Goal: Use online tool/utility: Use online tool/utility

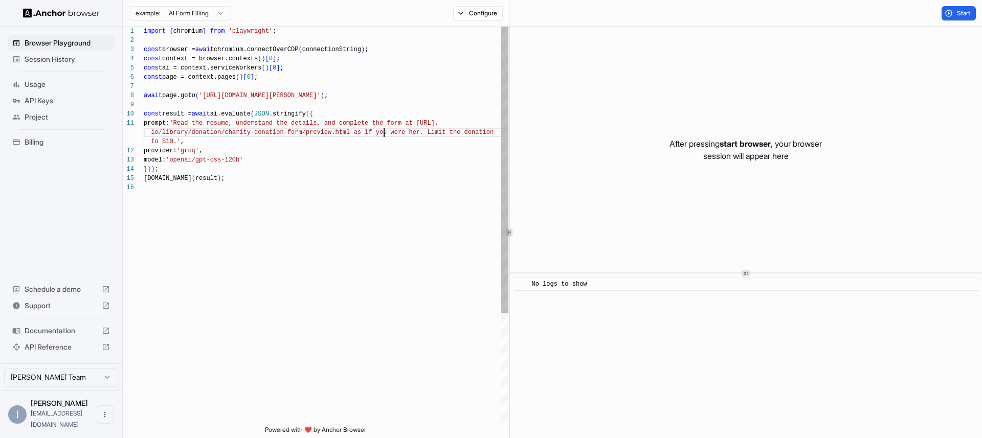
scroll to position [9, 0]
click at [383, 128] on div "import { chromium } from 'playwright' ; const browser = await chromium.connectO…" at bounding box center [326, 305] width 365 height 556
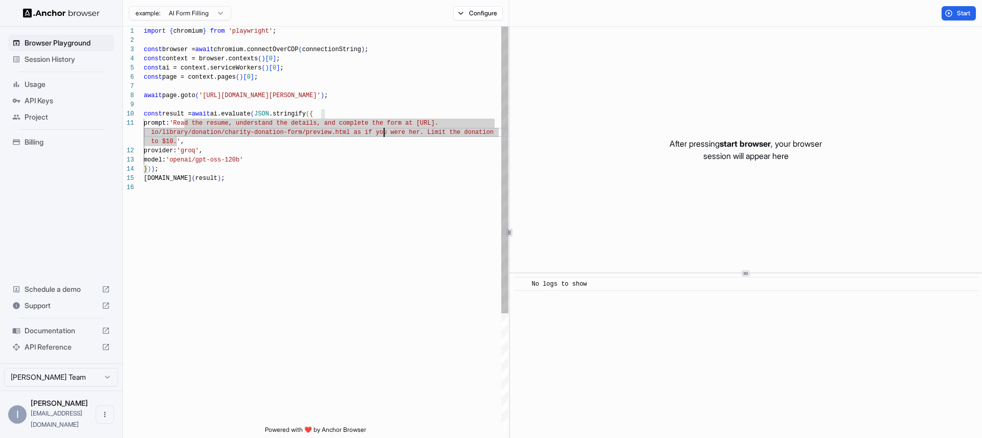
click at [224, 144] on div "import { chromium } from 'playwright' ; const browser = await chromium.connectO…" at bounding box center [326, 305] width 365 height 556
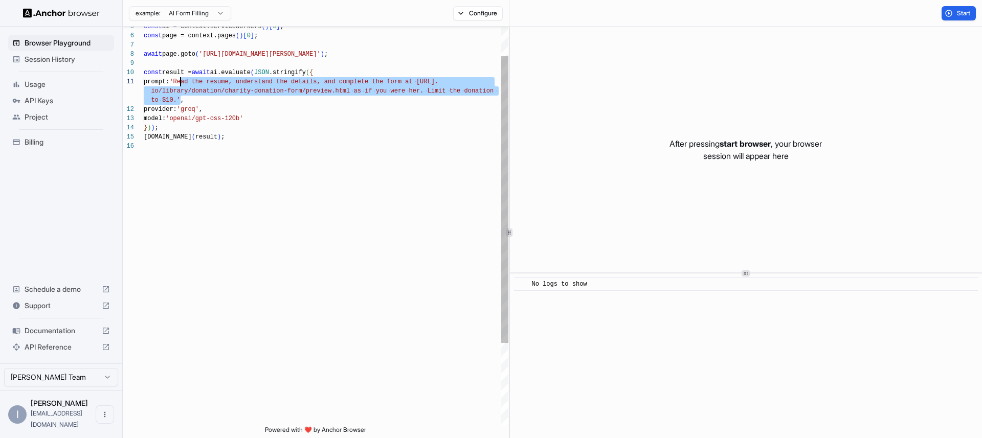
scroll to position [0, 0]
drag, startPoint x: 181, startPoint y: 101, endPoint x: 181, endPoint y: 80, distance: 21.0
click at [181, 80] on div "provider: 'groq' , model: 'openai/gpt-oss-120b' } ) ) ; [DOMAIN_NAME] ( result …" at bounding box center [326, 263] width 365 height 556
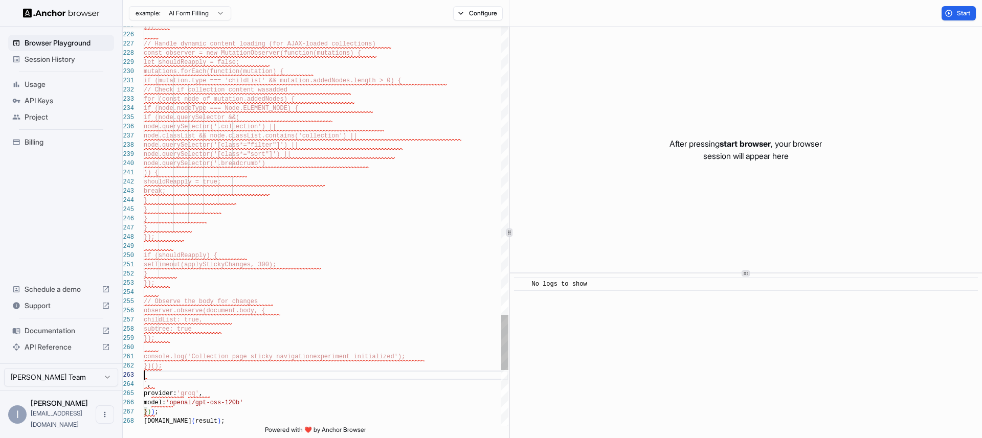
scroll to position [28, 0]
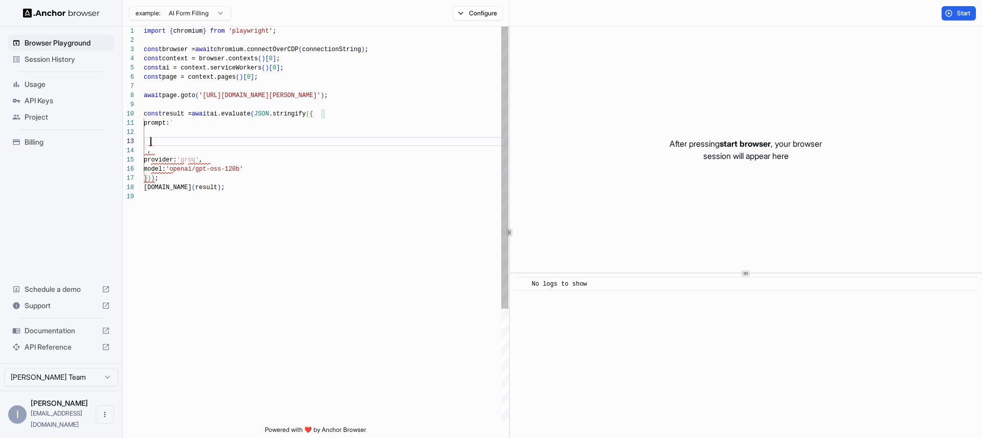
scroll to position [9, 0]
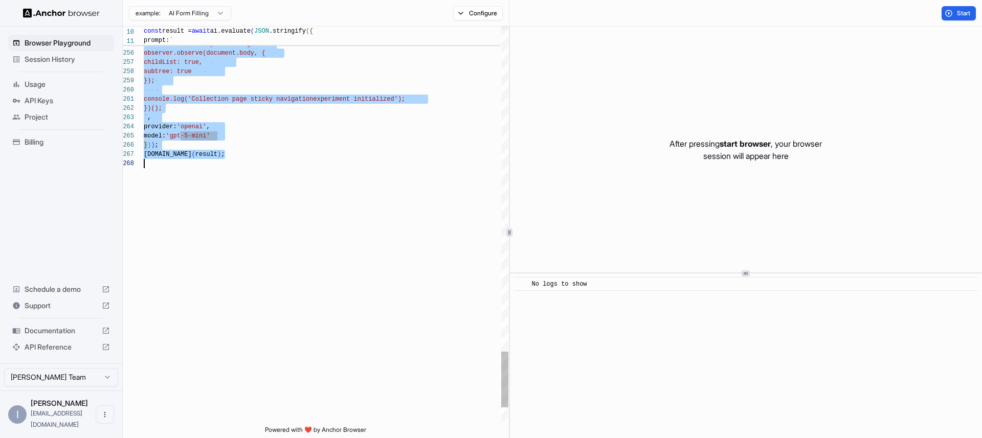
scroll to position [0, 0]
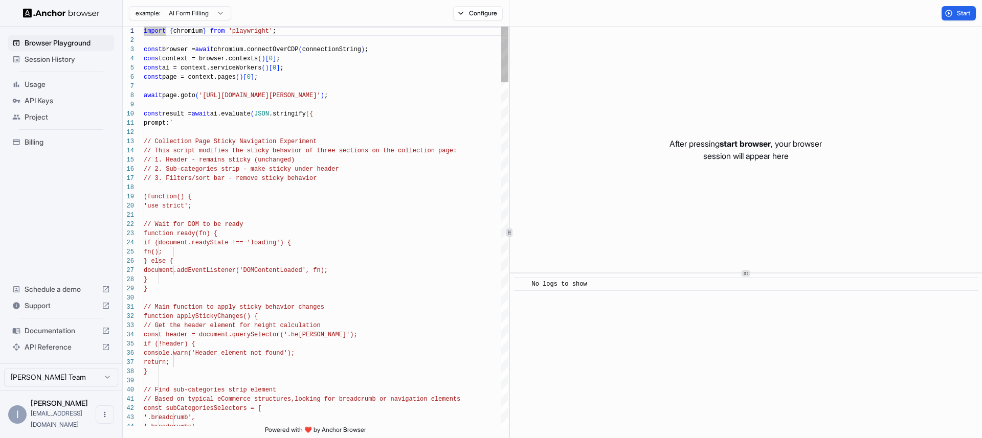
drag, startPoint x: 342, startPoint y: 115, endPoint x: 337, endPoint y: 126, distance: 13.0
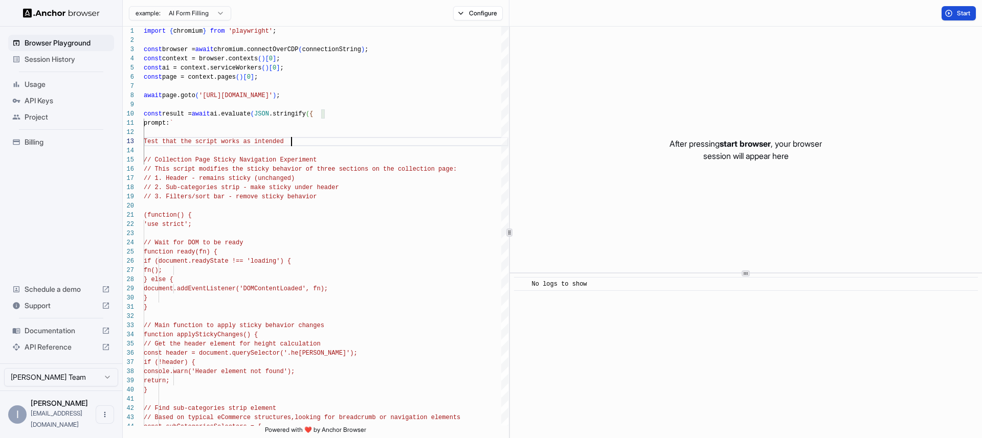
click at [956, 16] on button "Start" at bounding box center [959, 13] width 34 height 14
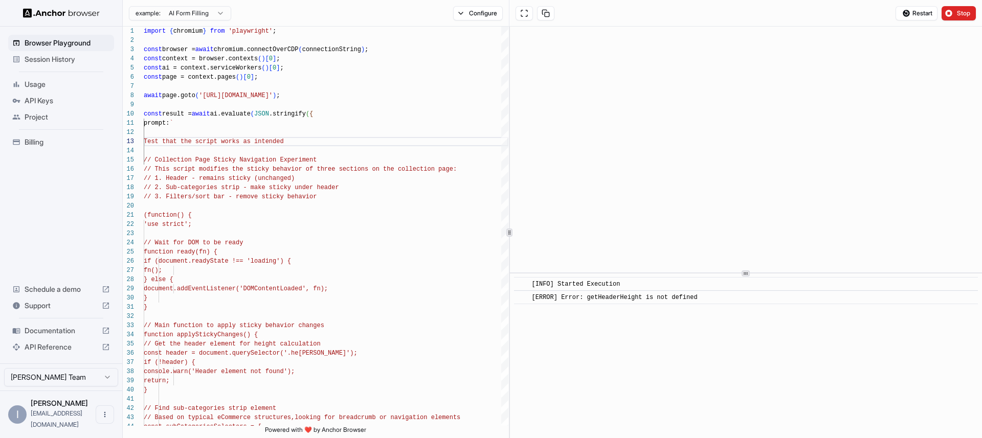
click at [626, 297] on span "[ERROR] Error: getHeaderHeight is not defined" at bounding box center [615, 297] width 166 height 7
copy span "getHeaderHeight"
type textarea "**********"
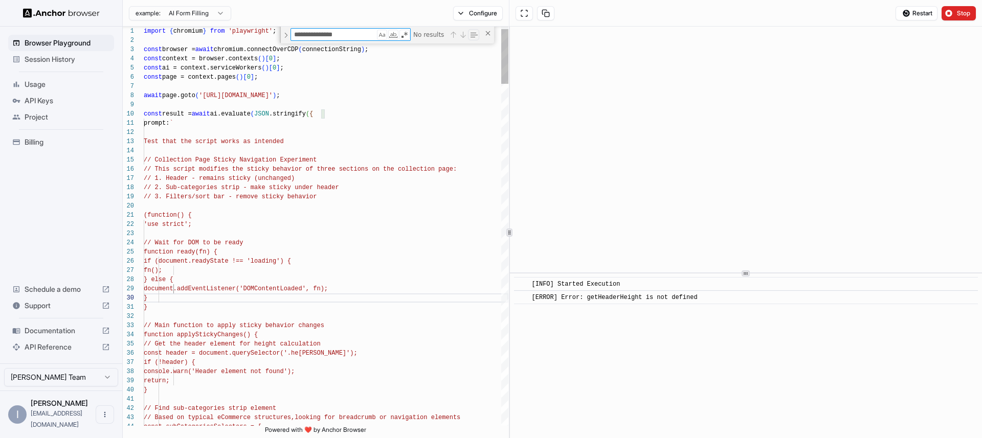
scroll to position [92, 0]
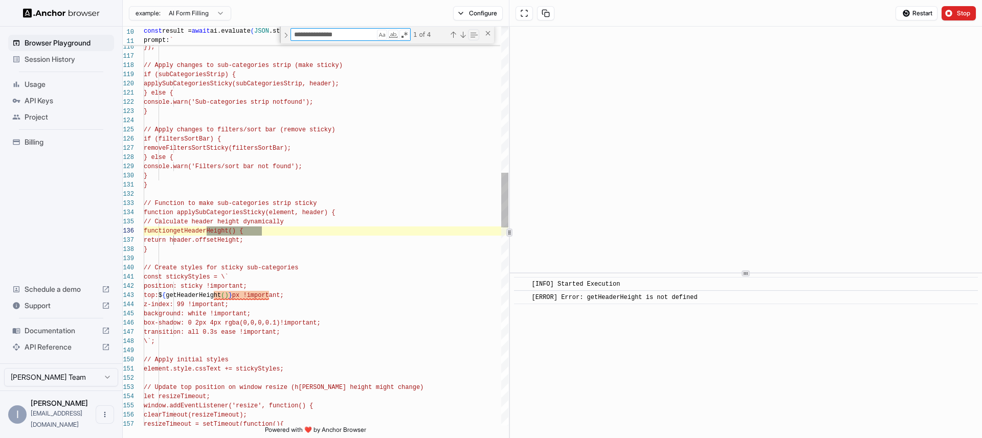
type textarea "**********"
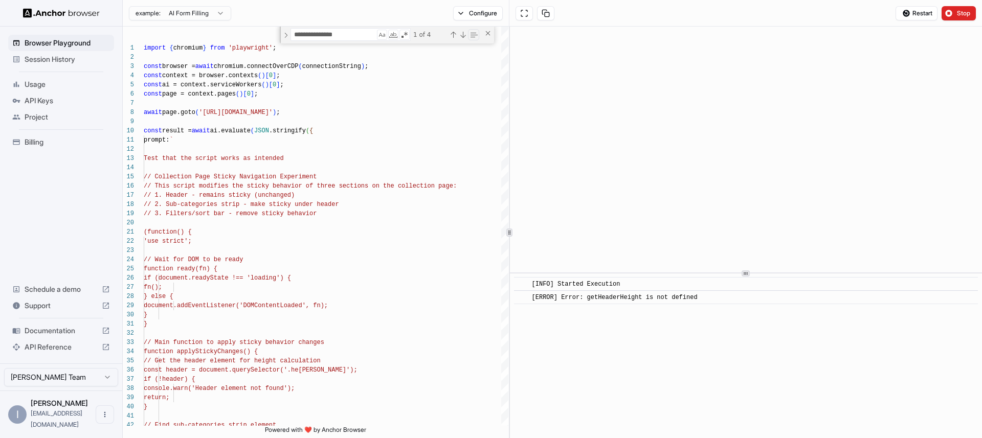
click at [621, 304] on div "​ [ERROR] Error: getHeaderHeight is not defined" at bounding box center [746, 298] width 464 height 14
click at [622, 300] on span "[ERROR] Error: getHeaderHeight is not defined" at bounding box center [615, 297] width 166 height 7
copy span "getHeaderHeight"
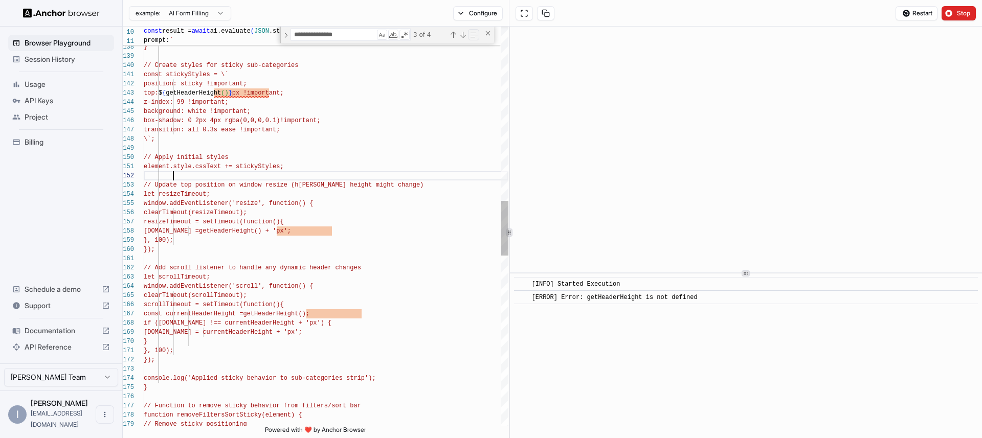
click at [257, 180] on div "function getHeaderHeight () { return header.offsetHeight; } // Create styles fo…" at bounding box center [326, 211] width 365 height 2894
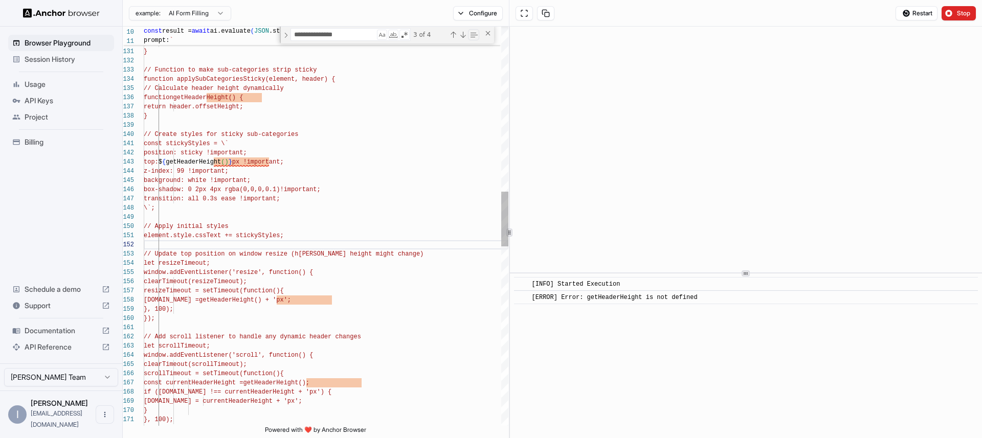
click at [224, 156] on div "function getHeaderHeight () { return header.offsetHeight; } // Create styles fo…" at bounding box center [326, 280] width 365 height 2894
click at [219, 161] on span "getHeaderHeight" at bounding box center [193, 162] width 55 height 7
click at [236, 174] on div "function getHeaderHeight () { return header.offsetHeight; } // Create styles fo…" at bounding box center [326, 280] width 365 height 2894
click at [219, 166] on div "function getHeaderHeight () { return header.offsetHeight; } // Create styles fo…" at bounding box center [326, 280] width 365 height 2894
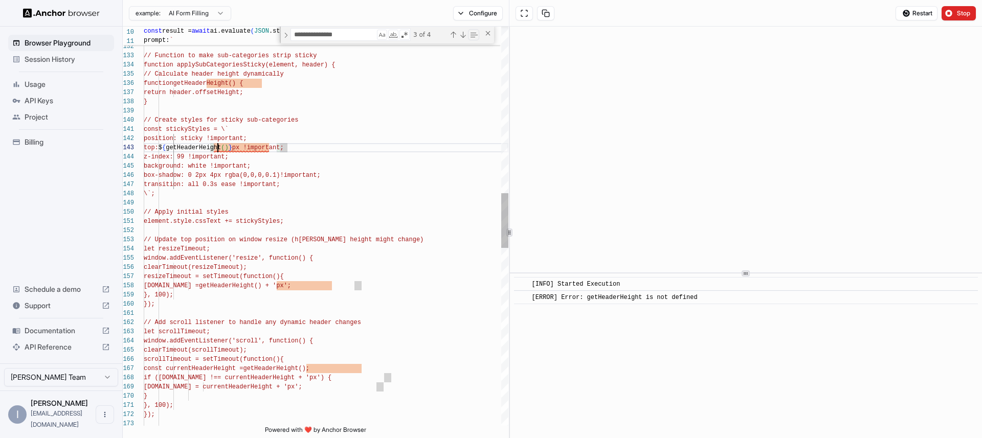
click at [216, 150] on div "element.style.cssText += stickyStyles; // Update top position on window resize …" at bounding box center [326, 266] width 365 height 2894
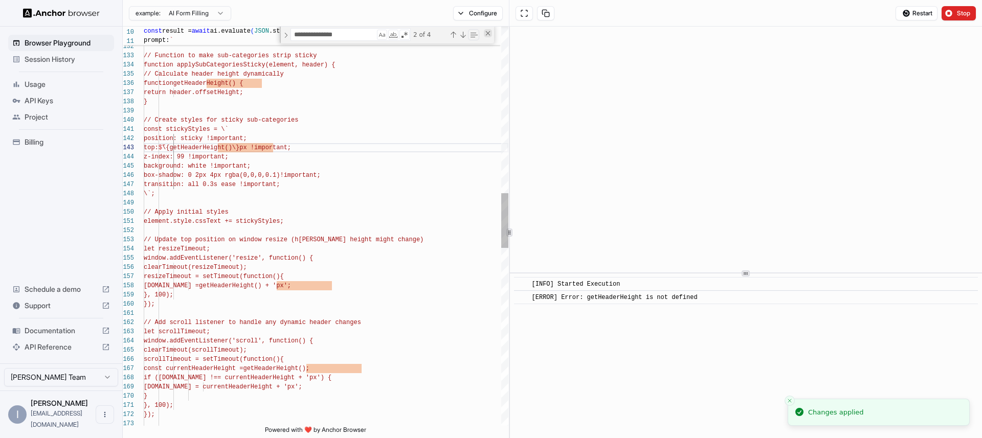
click at [488, 32] on div "Close (Escape)" at bounding box center [488, 33] width 8 height 8
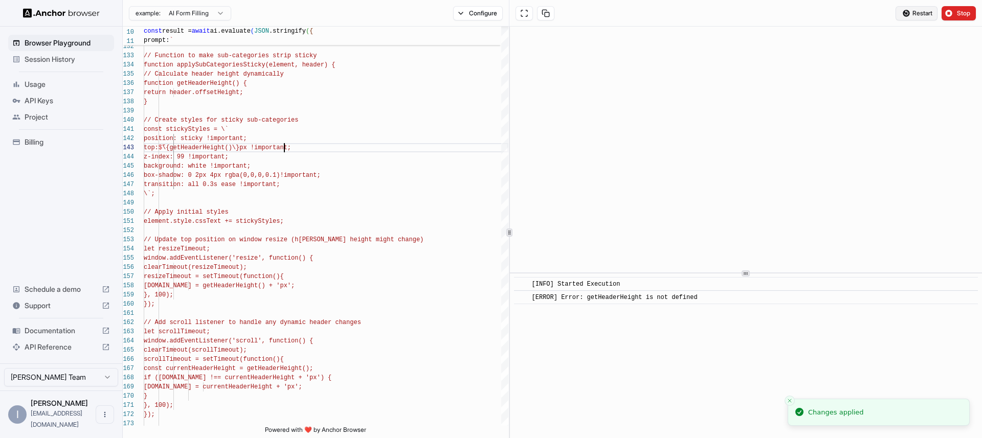
click at [922, 12] on span "Restart" at bounding box center [923, 13] width 20 height 8
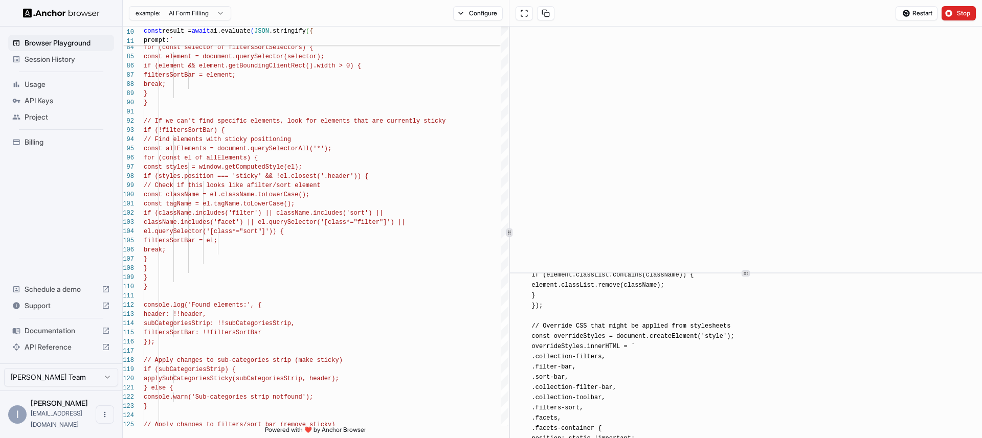
scroll to position [1853, 0]
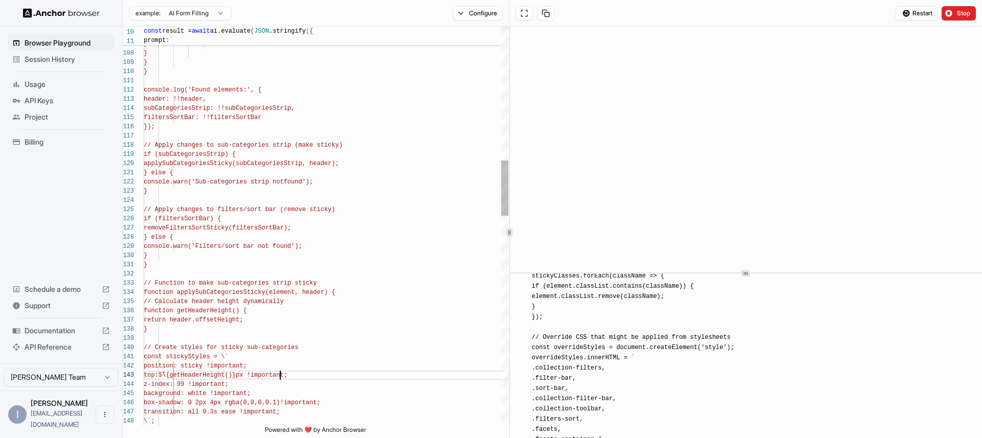
scroll to position [18, 0]
drag, startPoint x: 302, startPoint y: 376, endPoint x: 287, endPoint y: 376, distance: 14.8
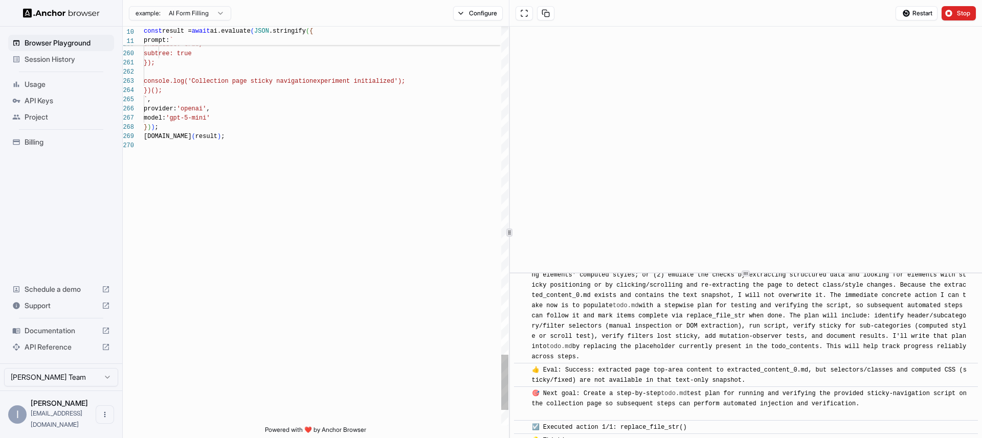
scroll to position [3178, 0]
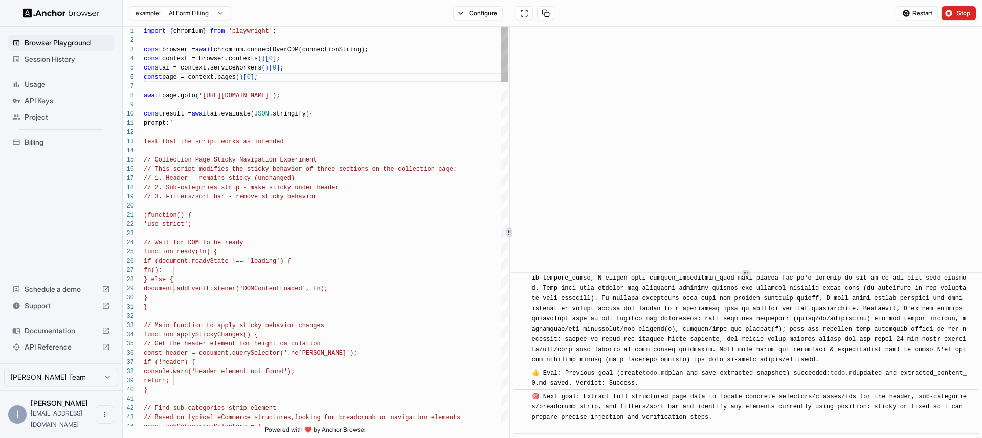
click at [457, 11] on button "Configure" at bounding box center [478, 13] width 50 height 14
click at [588, 103] on button "Select Profile..." at bounding box center [589, 103] width 102 height 14
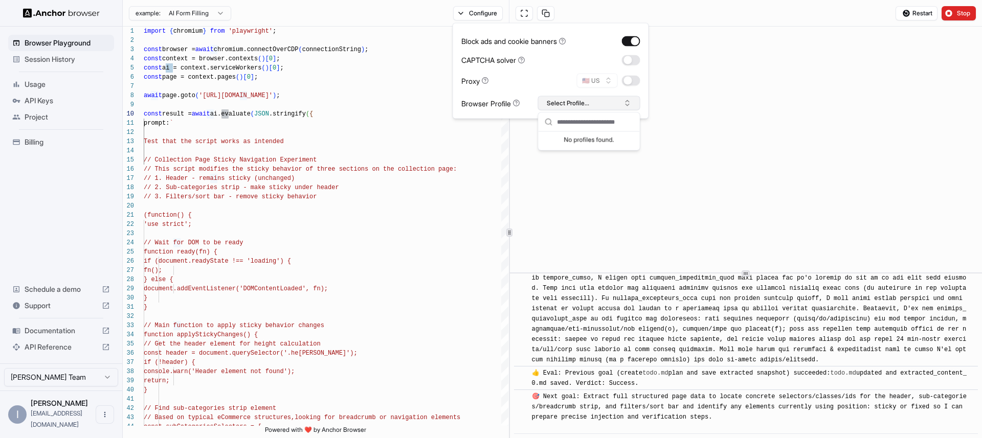
click at [588, 103] on button "Select Profile..." at bounding box center [589, 103] width 102 height 14
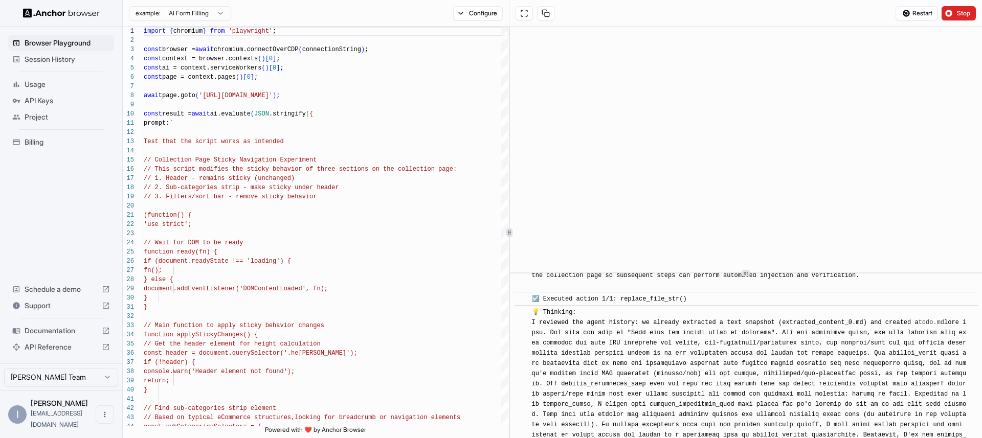
scroll to position [3178, 0]
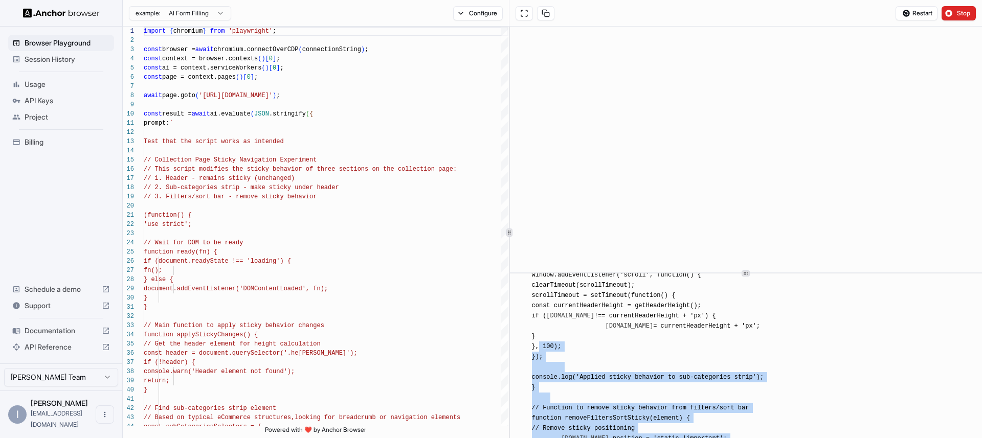
drag, startPoint x: 588, startPoint y: 323, endPoint x: 540, endPoint y: 344, distance: 51.8
click at [540, 344] on div "🚀 Starting task: Test that the script works as intended // Collection Page Stic…" at bounding box center [692, 9] width 321 height 2609
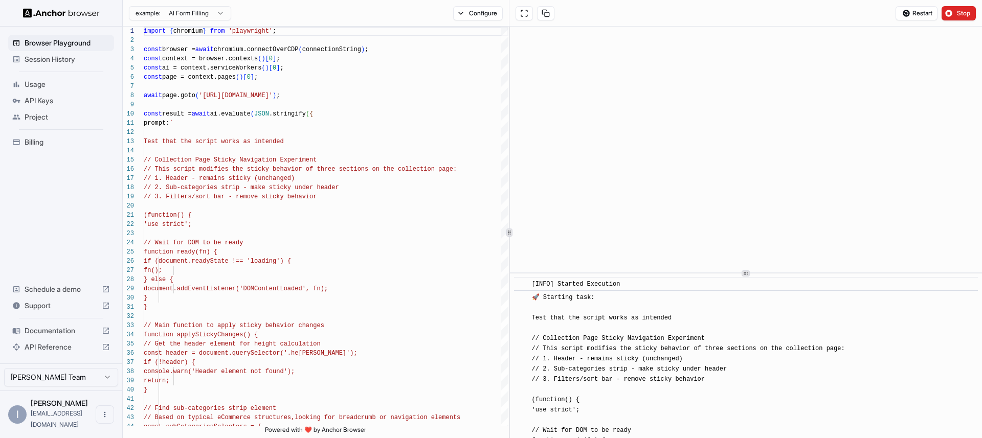
scroll to position [57, 0]
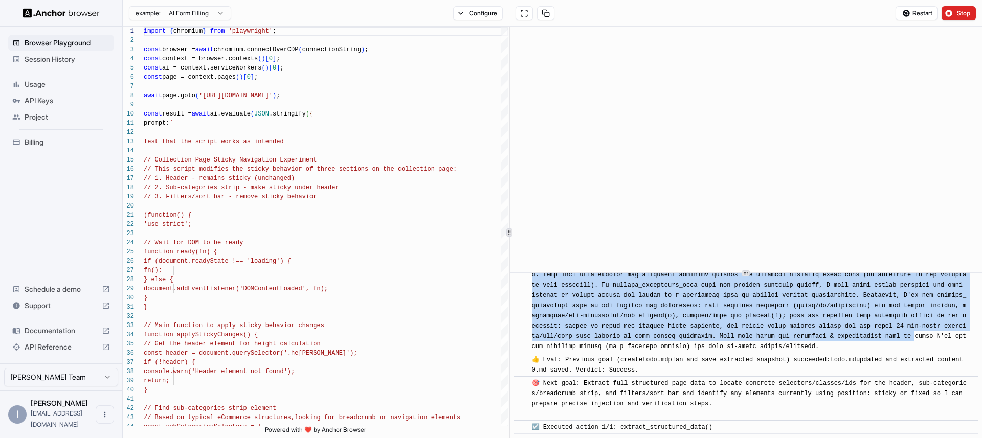
click at [534, 342] on div "💡 Thinking: I reviewed the agent history: we already extracted a text snapshot …" at bounding box center [749, 260] width 435 height 184
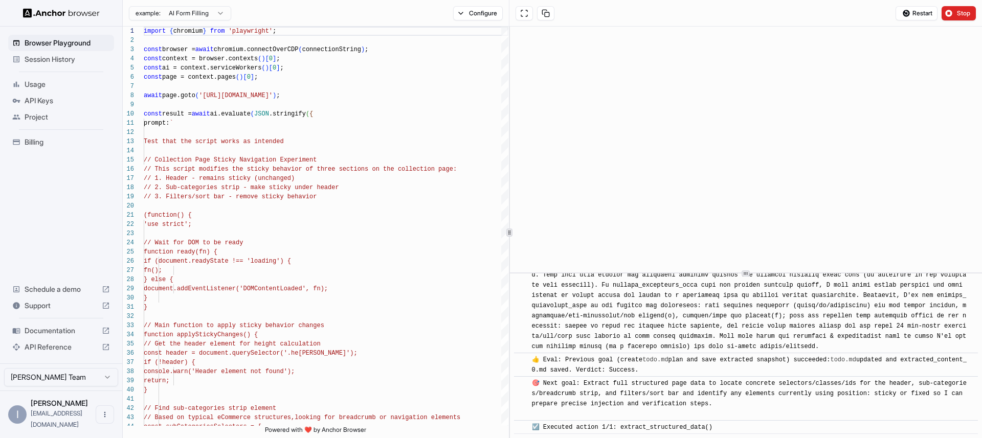
click at [546, 344] on span "💡 Thinking: I reviewed the agent history: we already extracted a text snapshot …" at bounding box center [751, 259] width 438 height 181
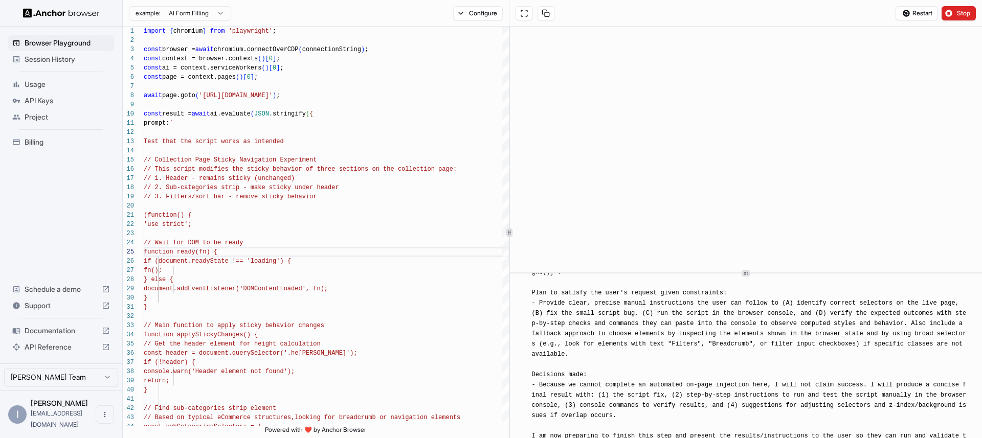
scroll to position [3978, 0]
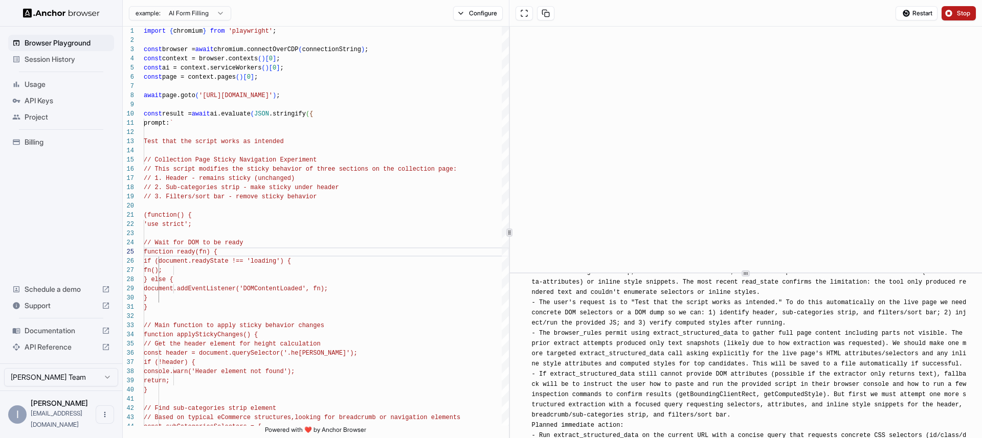
click at [959, 8] on button "Stop" at bounding box center [959, 13] width 34 height 14
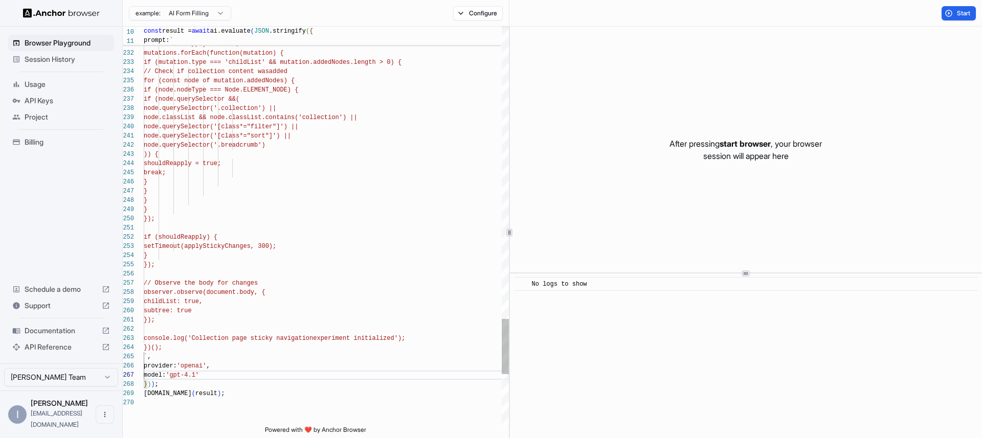
click at [962, 9] on span "Start" at bounding box center [964, 13] width 14 height 8
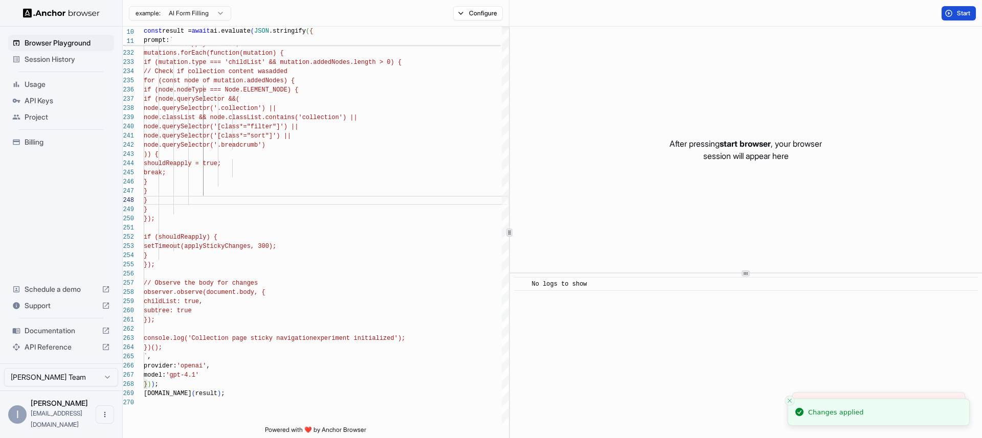
click at [958, 14] on span "Start" at bounding box center [964, 13] width 14 height 8
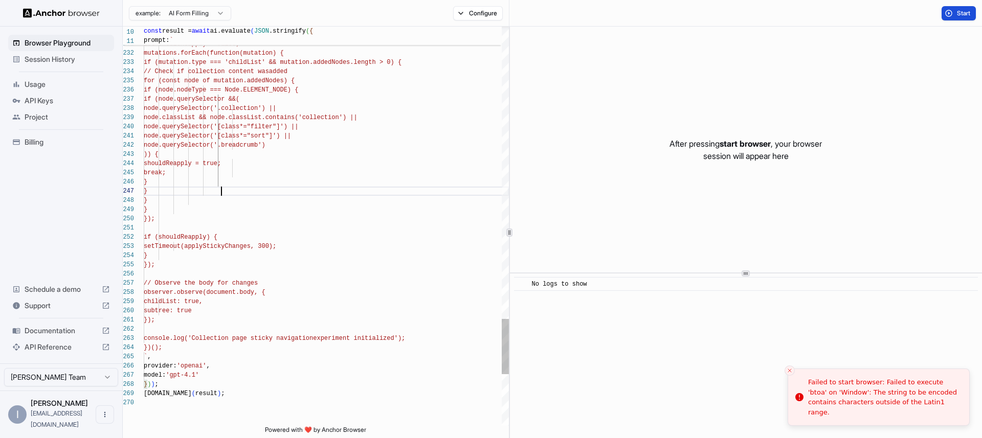
type textarea "**********"
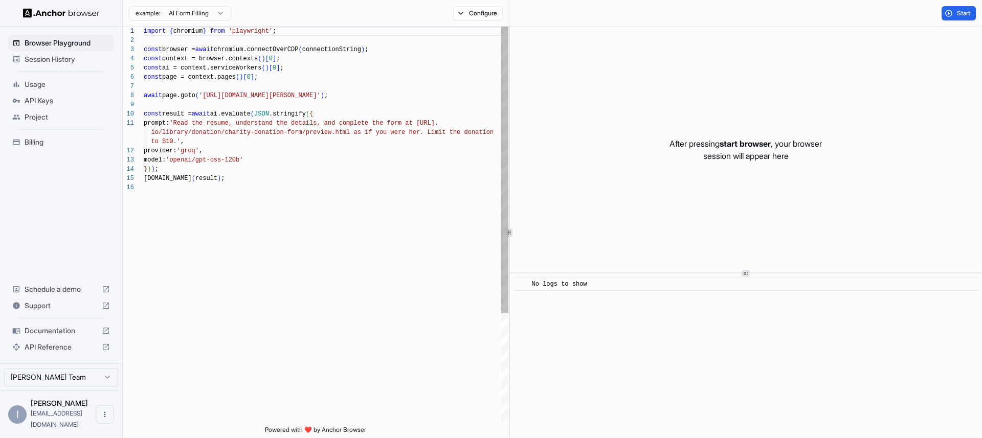
scroll to position [64, 0]
click at [373, 191] on div "import { chromium } from 'playwright' ; const browser = await chromium.connectO…" at bounding box center [326, 305] width 365 height 556
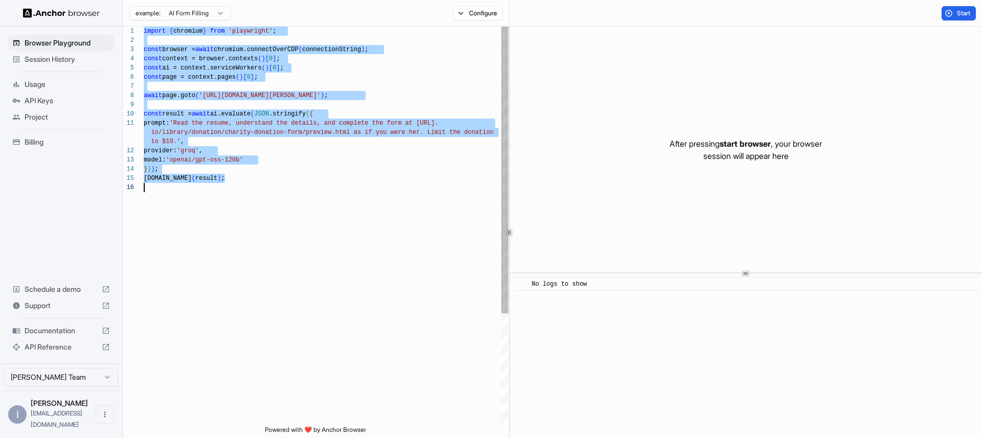
scroll to position [83, 0]
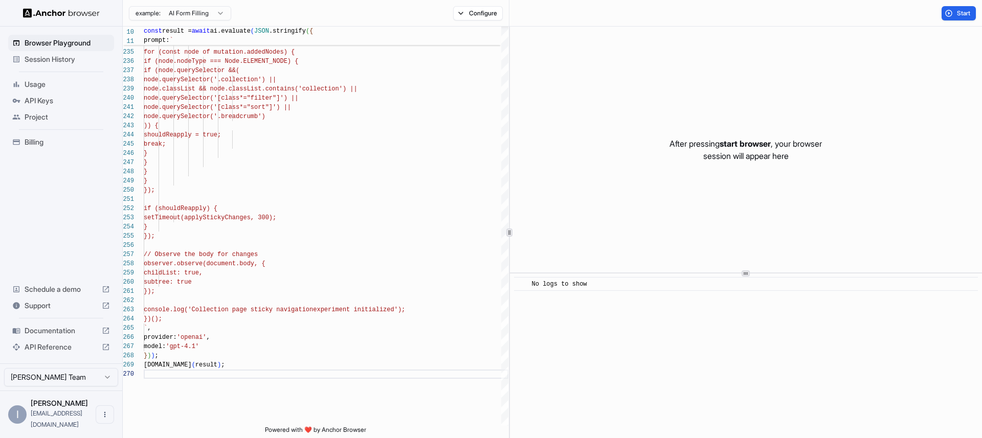
click at [978, 11] on div "Start" at bounding box center [959, 13] width 47 height 14
click at [965, 13] on span "Start" at bounding box center [964, 13] width 14 height 8
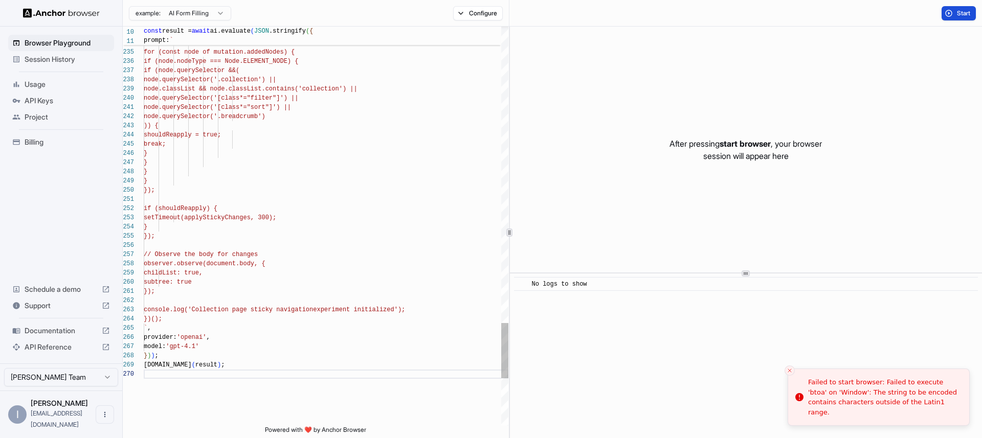
scroll to position [0, 0]
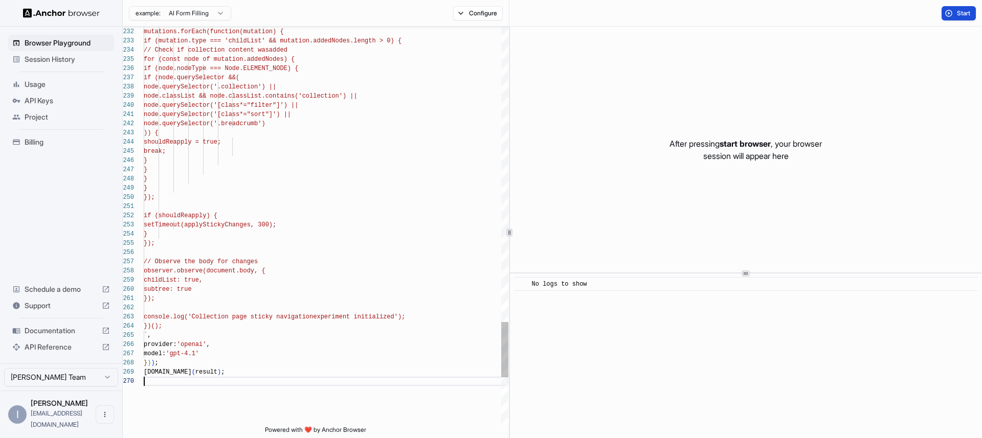
scroll to position [83, 0]
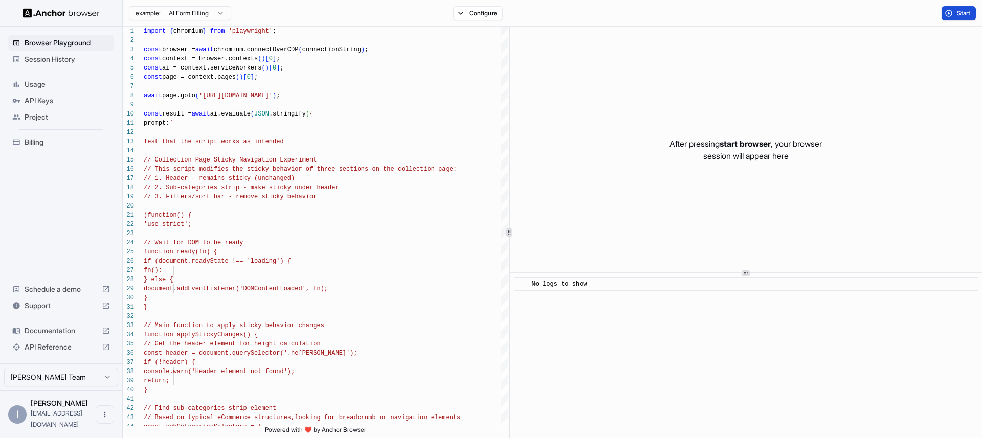
click at [946, 8] on button "Start" at bounding box center [959, 13] width 34 height 14
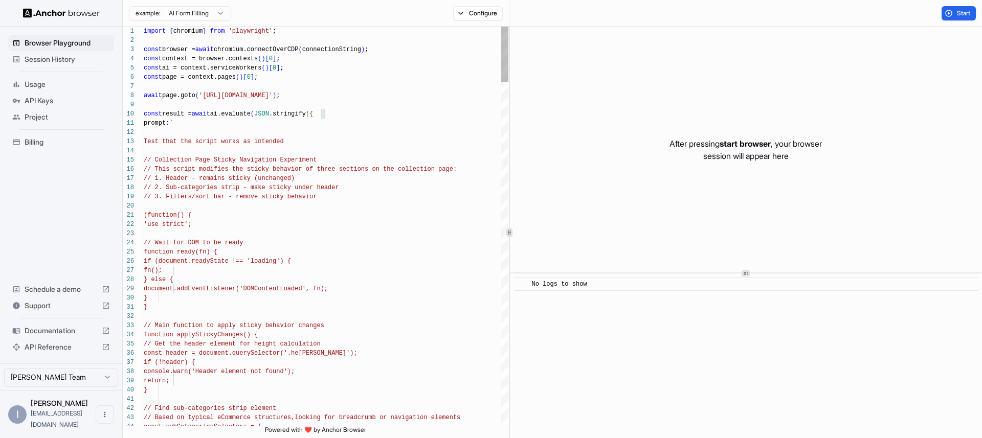
type textarea "**********"
